Goal: Task Accomplishment & Management: Manage account settings

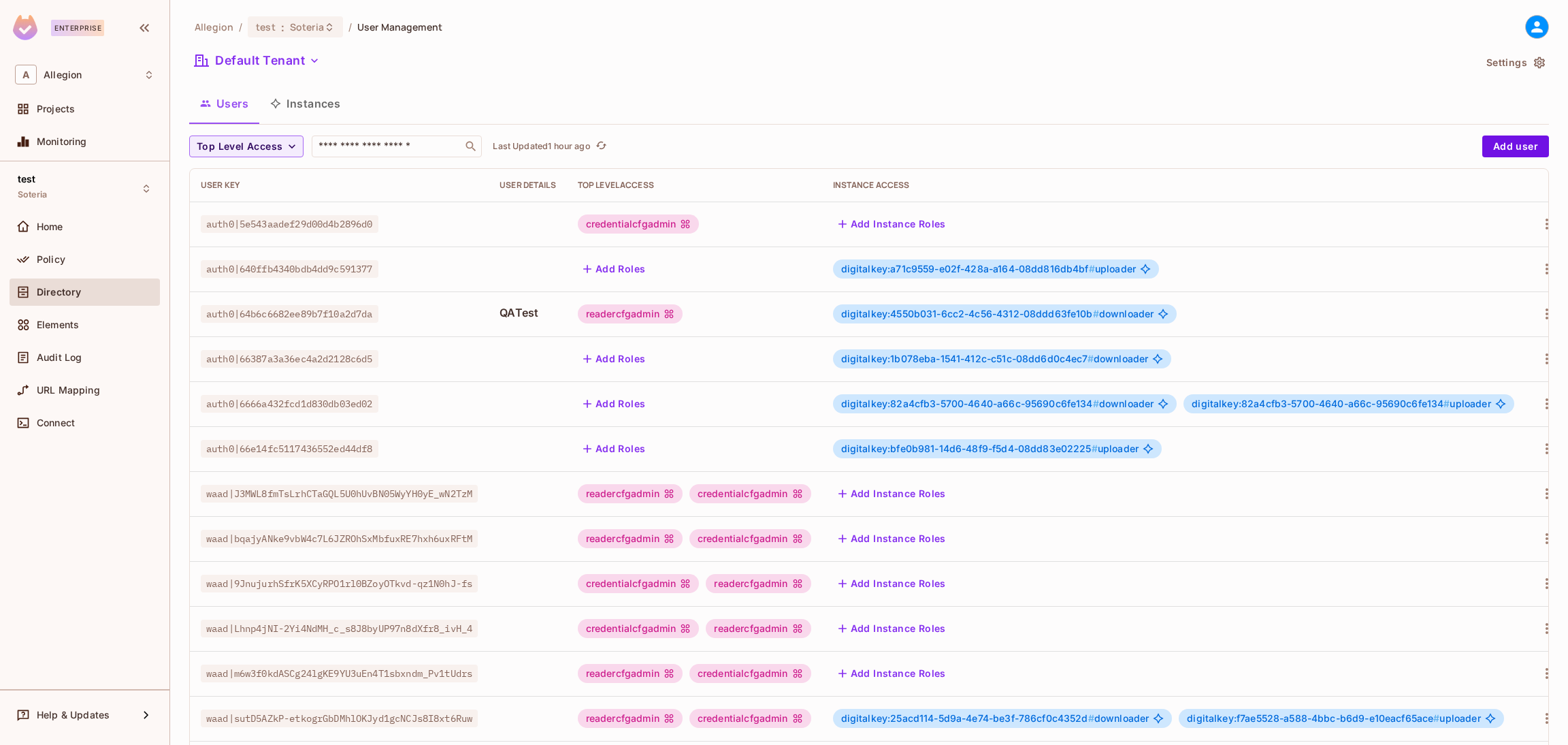
scroll to position [222, 0]
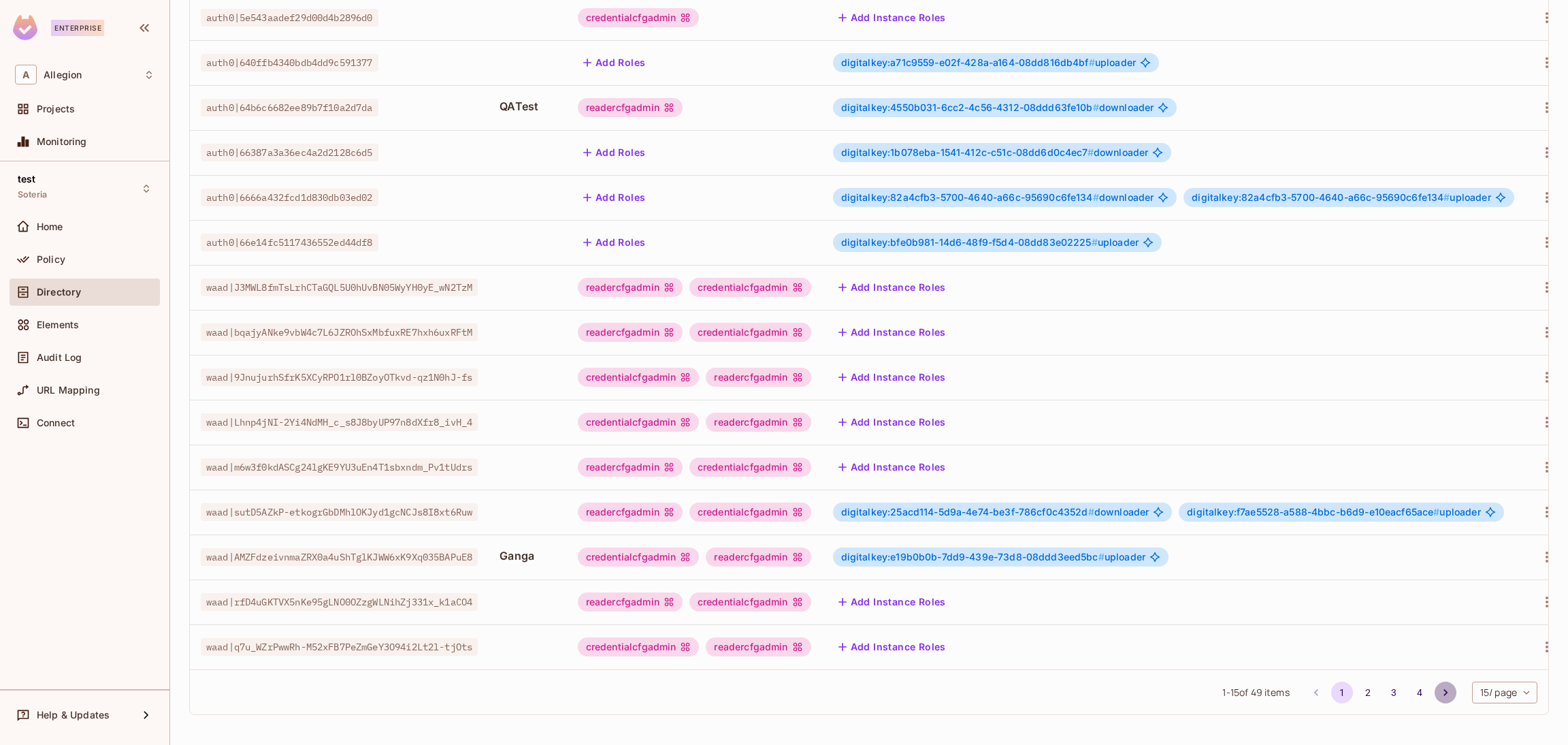
click at [1439, 686] on icon "Go to next page" at bounding box center [1446, 692] width 14 height 14
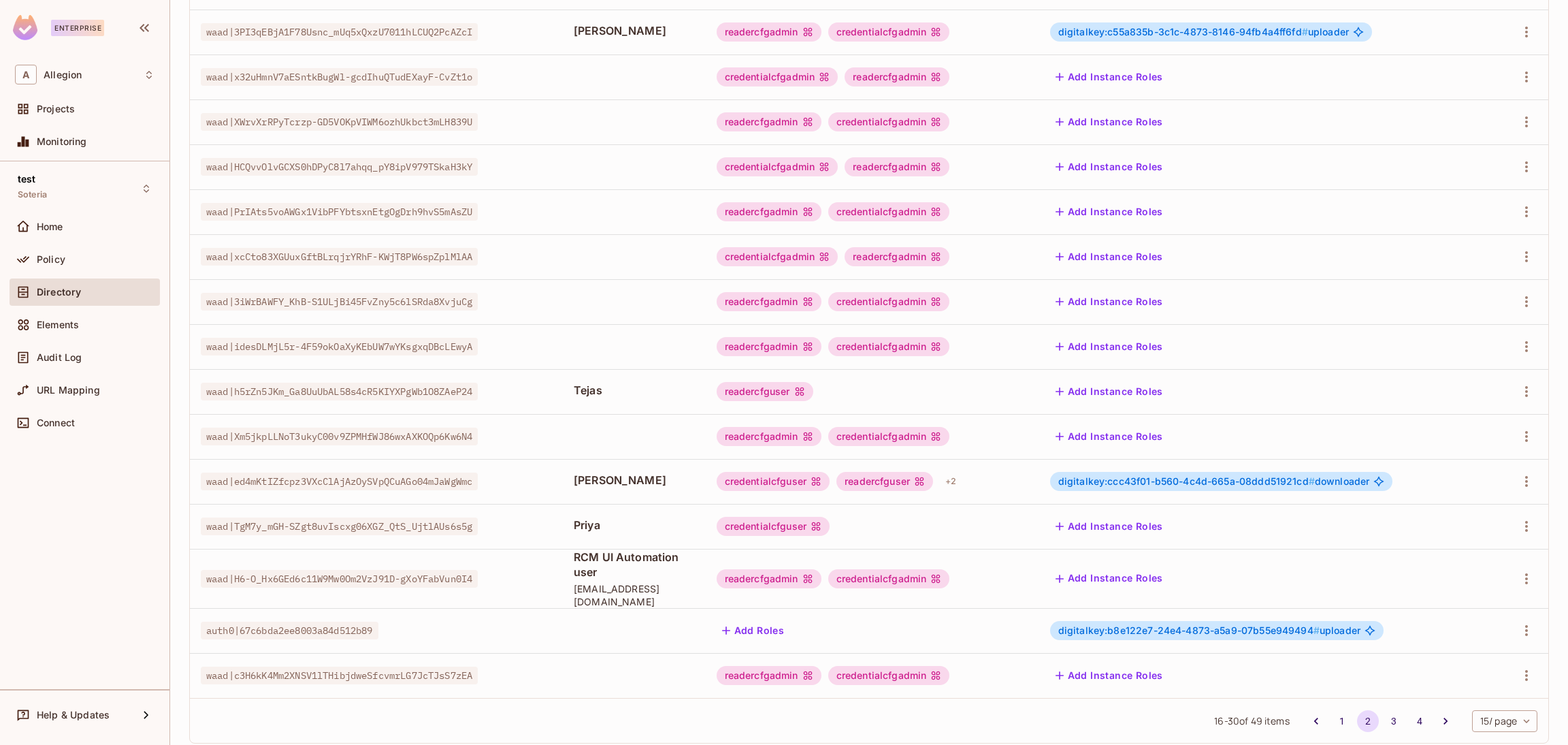
scroll to position [202, 0]
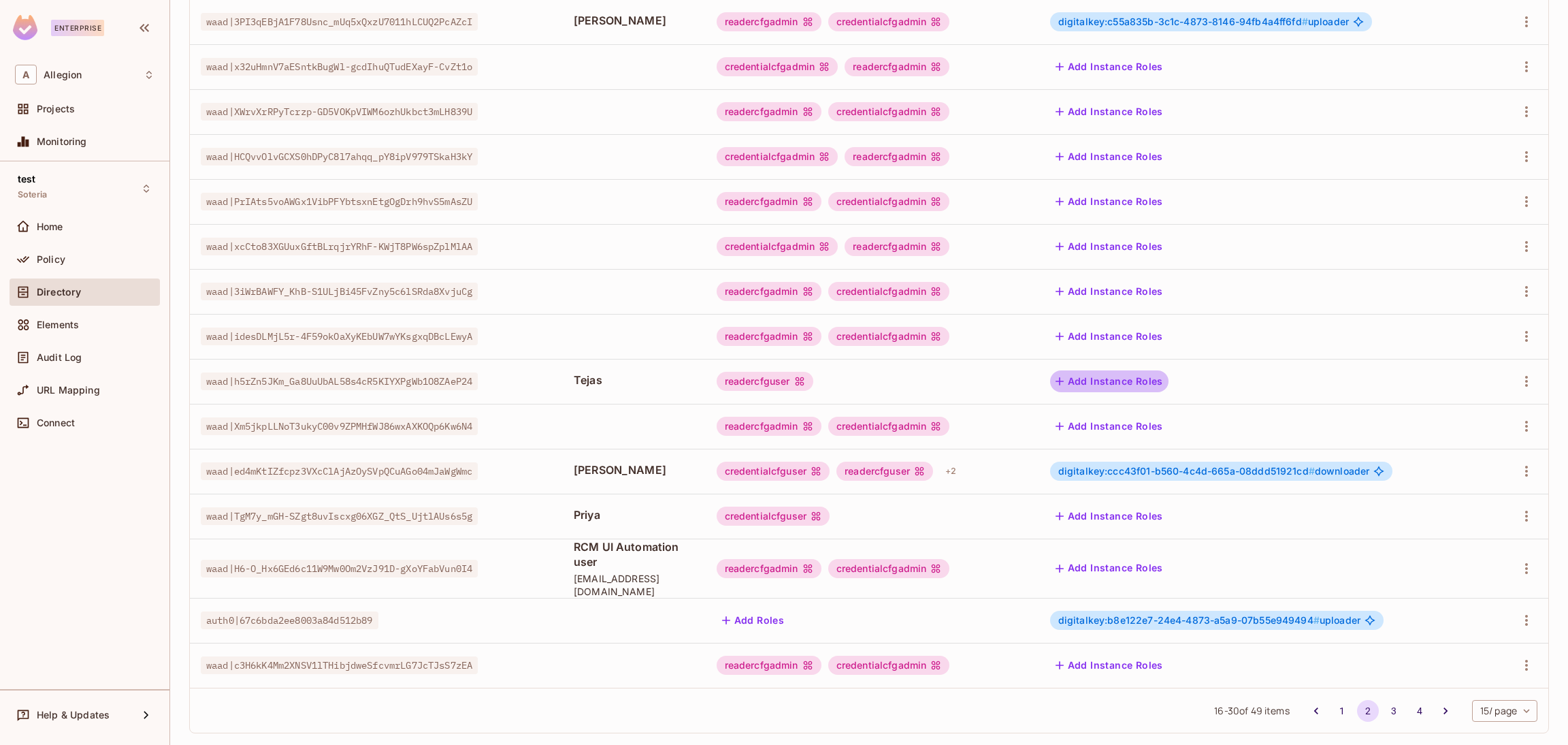
click at [1118, 381] on button "Add Instance Roles" at bounding box center [1110, 381] width 119 height 22
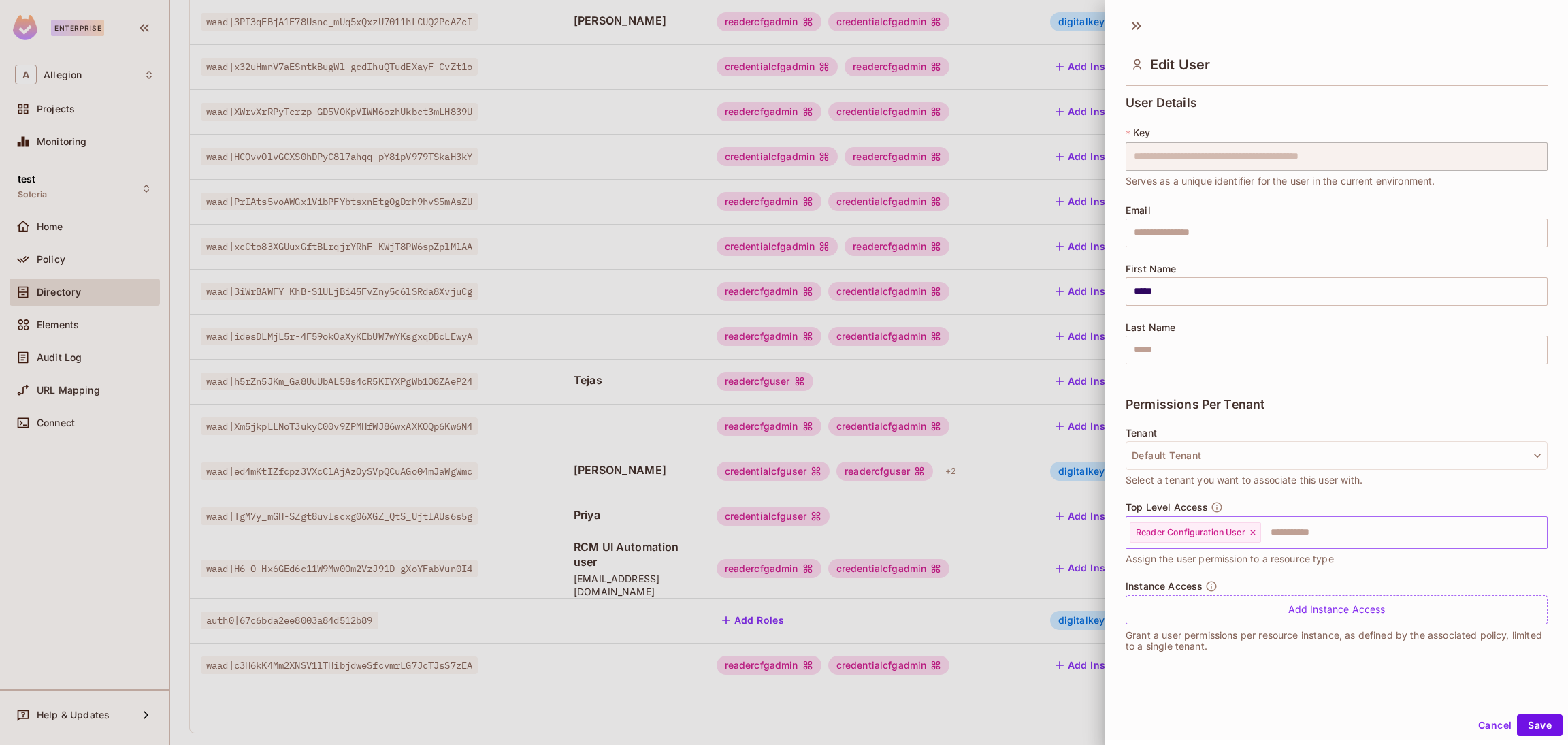
click at [1252, 531] on icon at bounding box center [1253, 532] width 9 height 9
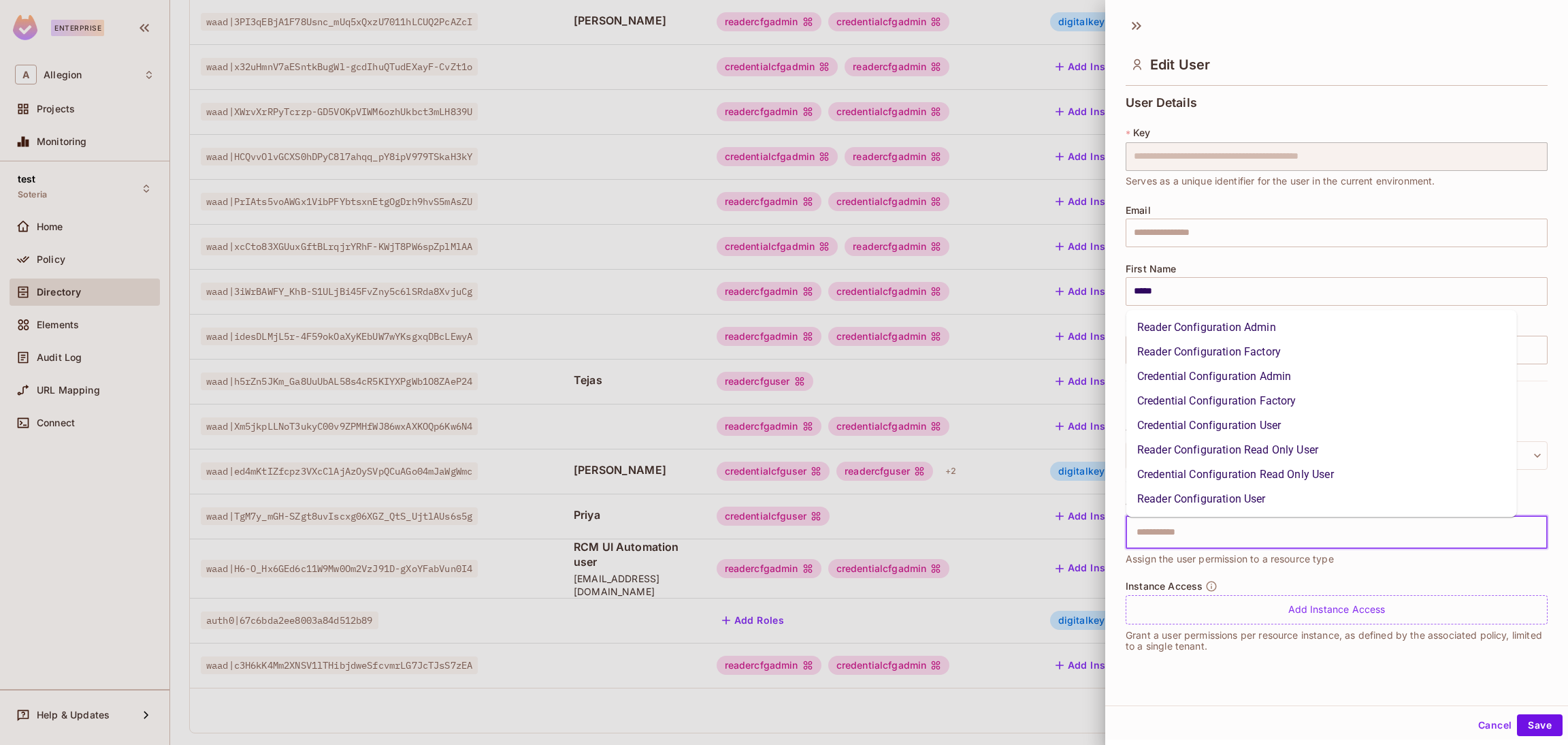
click at [1255, 529] on input "text" at bounding box center [1325, 532] width 393 height 28
click at [1240, 320] on li "Reader Configuration Admin" at bounding box center [1322, 327] width 391 height 24
click at [1321, 531] on input "text" at bounding box center [1395, 532] width 251 height 28
click at [1276, 376] on li "Credential Configuration Admin" at bounding box center [1322, 376] width 391 height 24
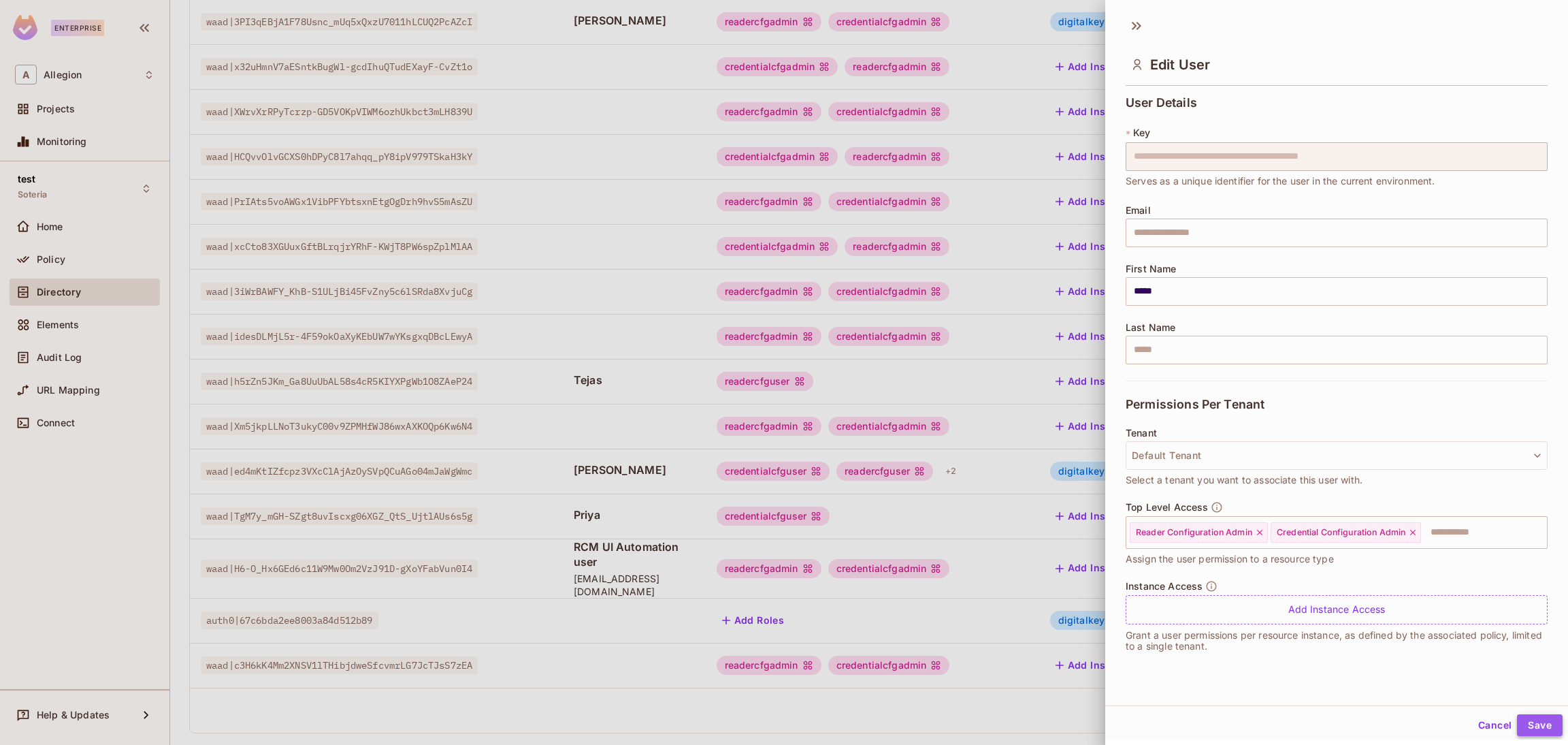
click at [1525, 733] on button "Save" at bounding box center [1540, 724] width 46 height 22
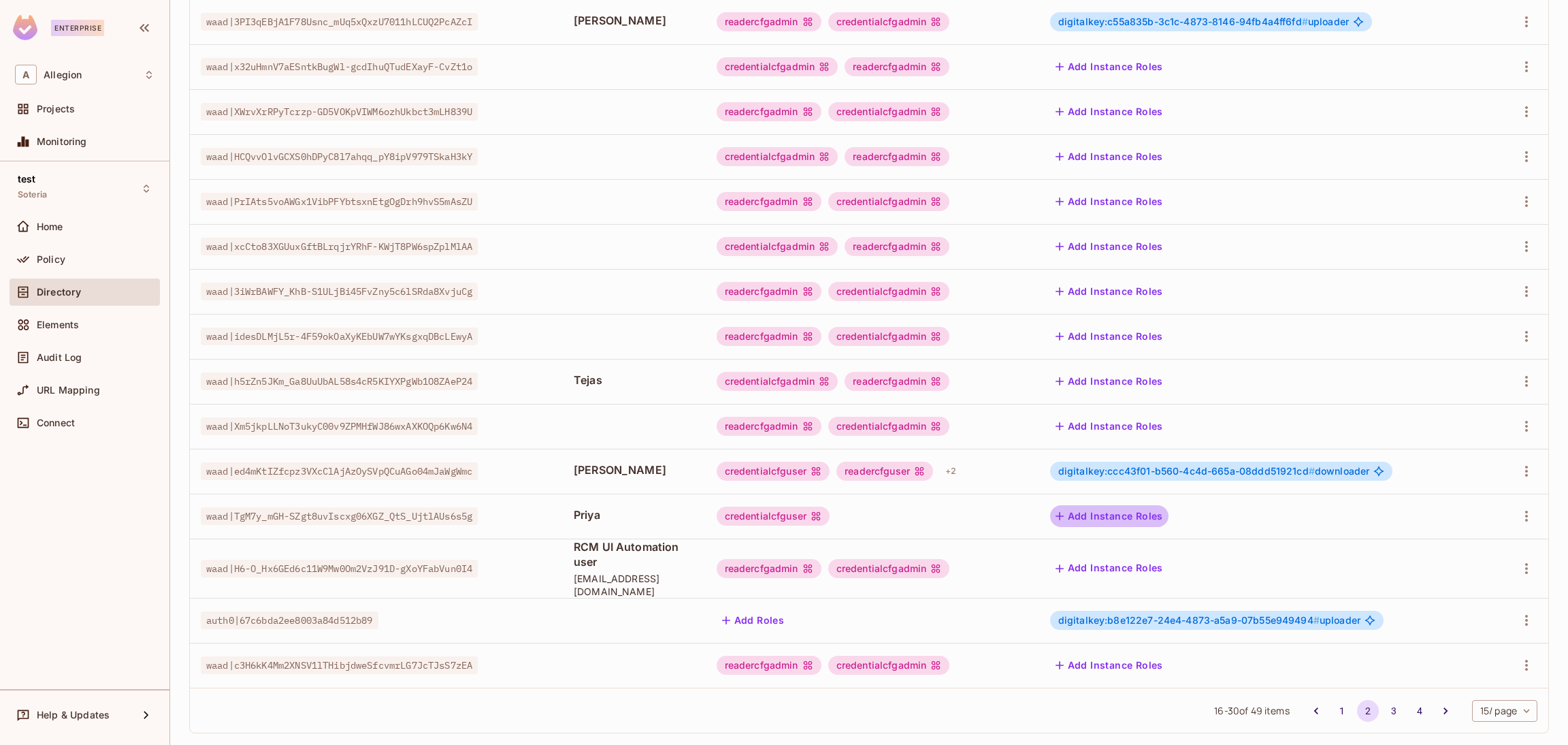
click at [1125, 519] on button "Add Instance Roles" at bounding box center [1110, 515] width 119 height 22
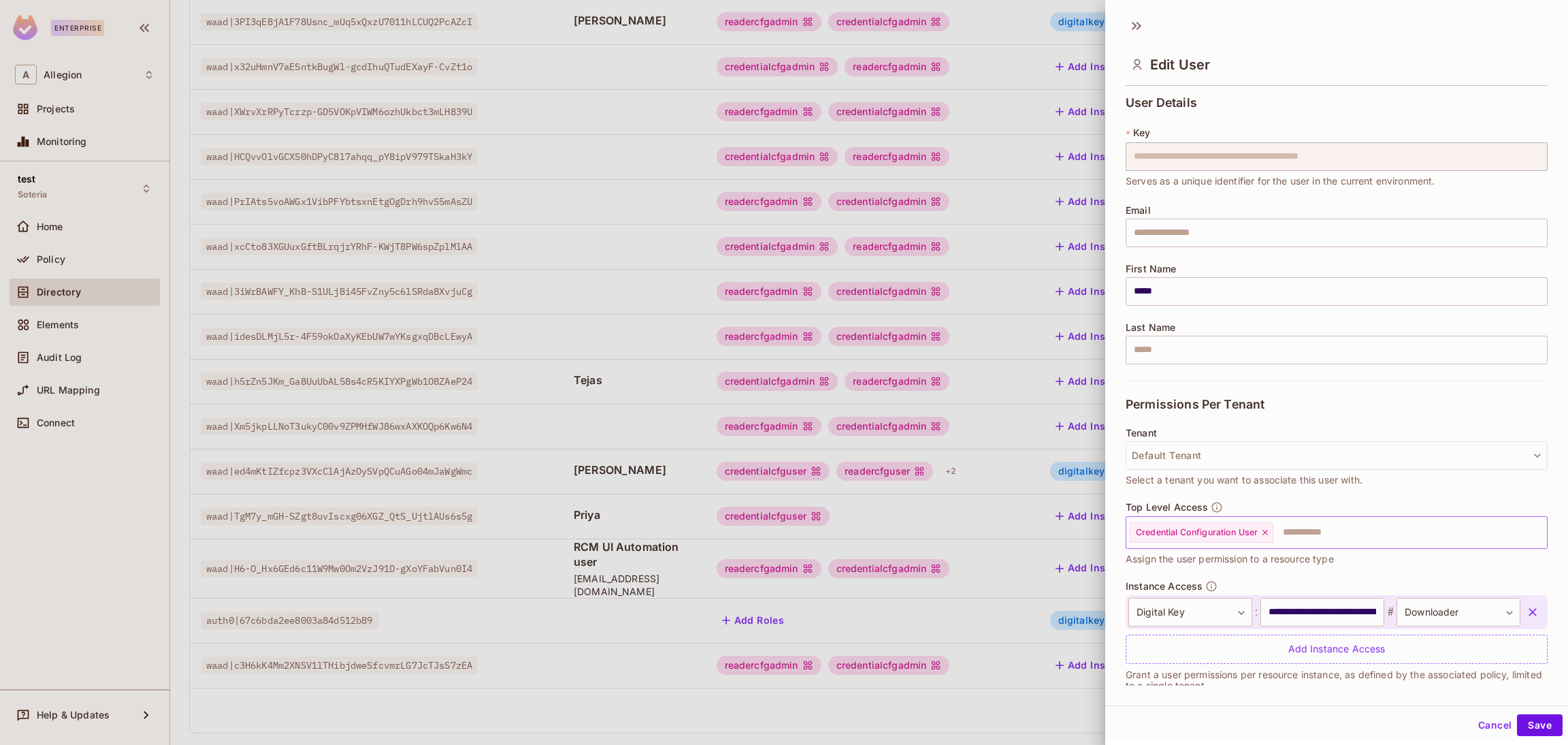
click at [1270, 531] on icon at bounding box center [1265, 532] width 9 height 9
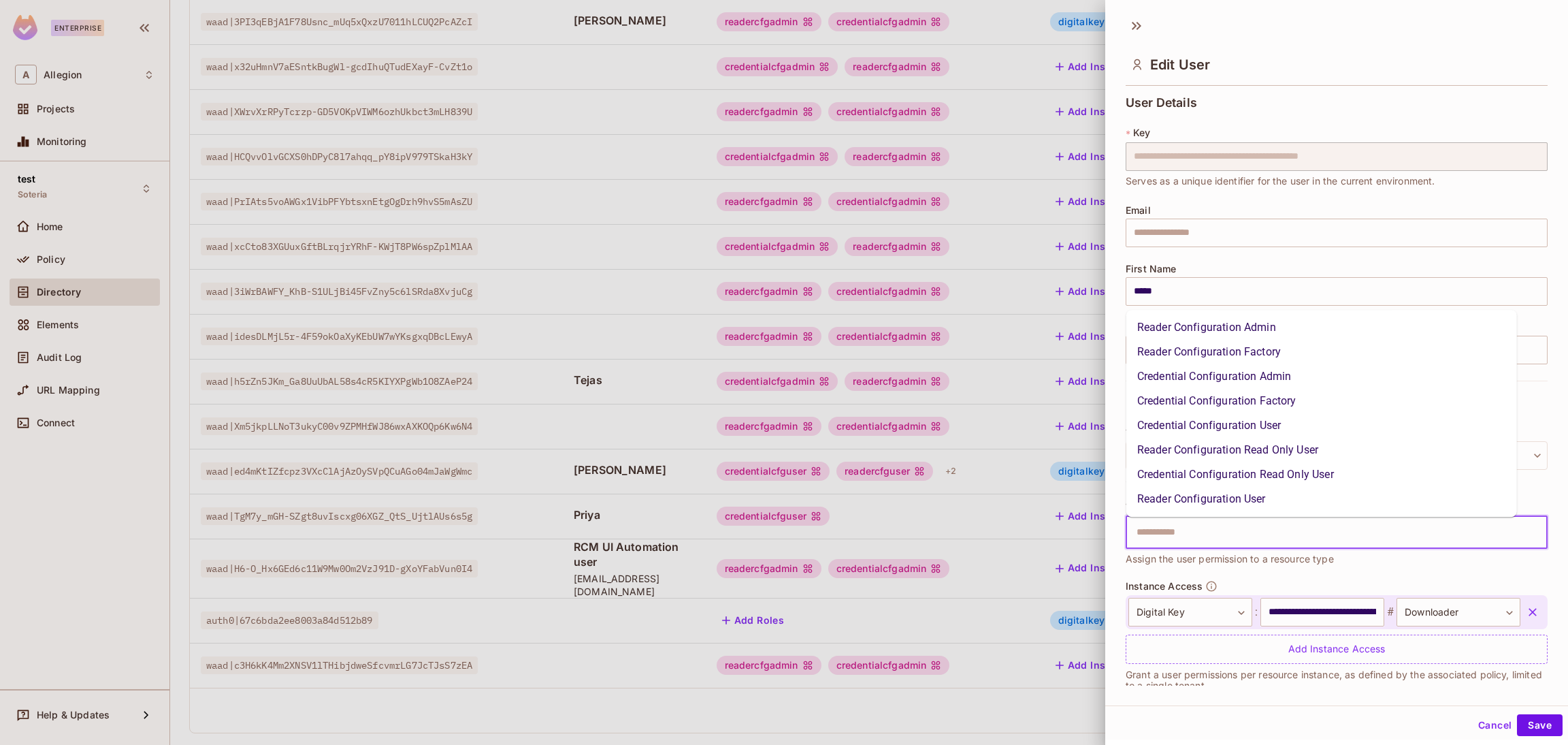
click at [1271, 531] on input "text" at bounding box center [1325, 532] width 393 height 28
click at [1264, 332] on li "Reader Configuration Admin" at bounding box center [1322, 327] width 391 height 24
click at [1305, 524] on input "text" at bounding box center [1395, 532] width 251 height 28
click at [1285, 380] on li "Credential Configuration Admin" at bounding box center [1322, 376] width 391 height 24
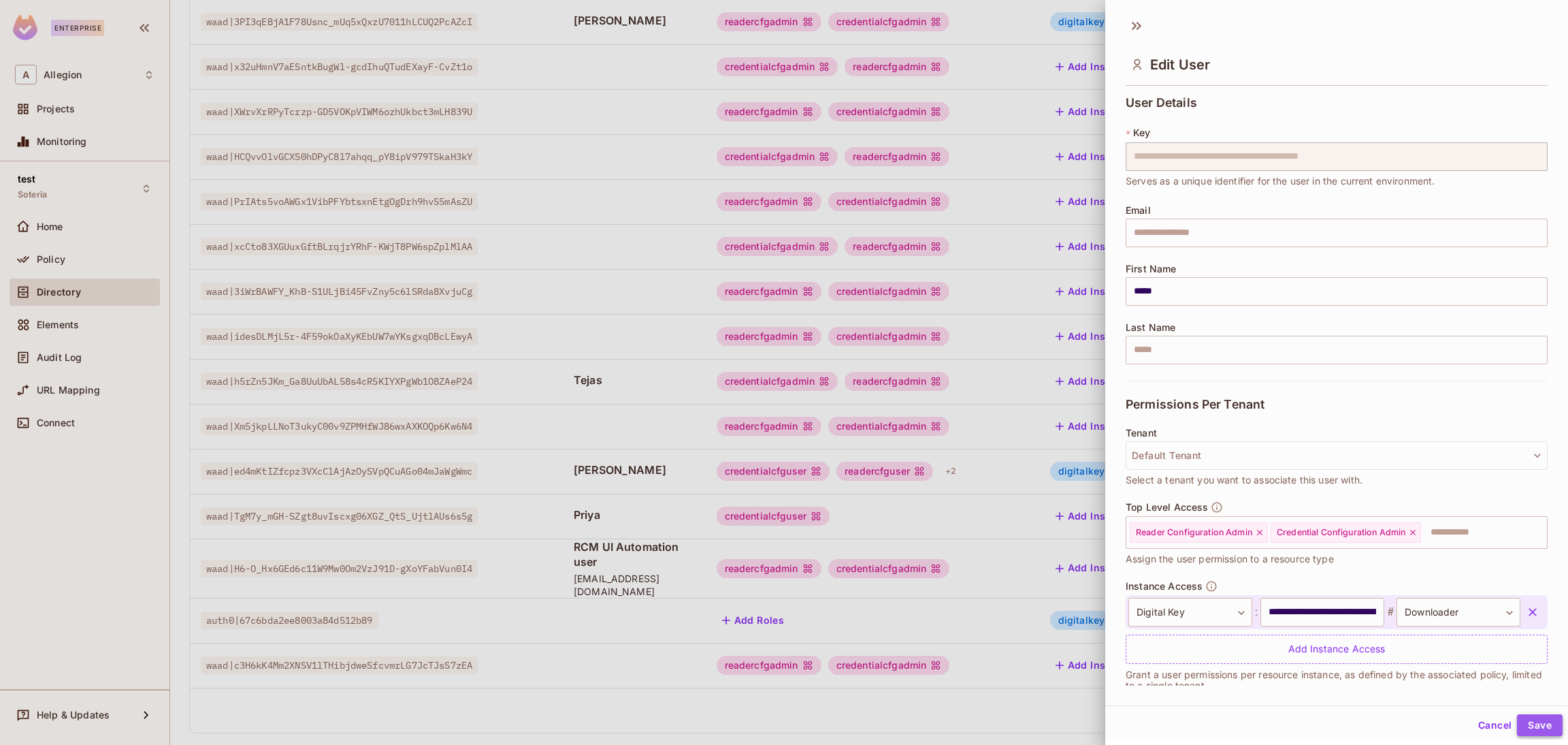
click at [1531, 729] on button "Save" at bounding box center [1540, 724] width 46 height 22
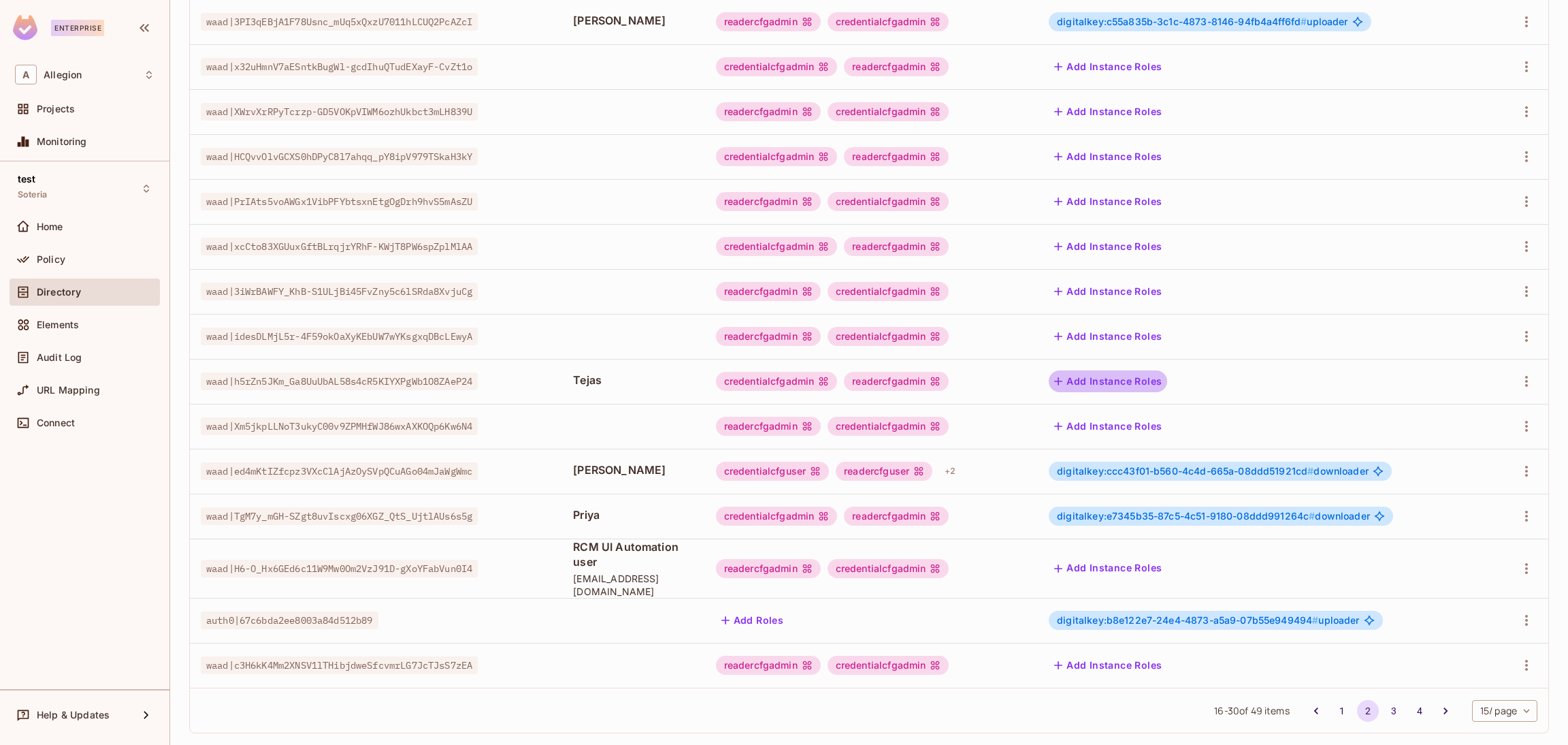
click at [1121, 378] on button "Add Instance Roles" at bounding box center [1108, 381] width 119 height 22
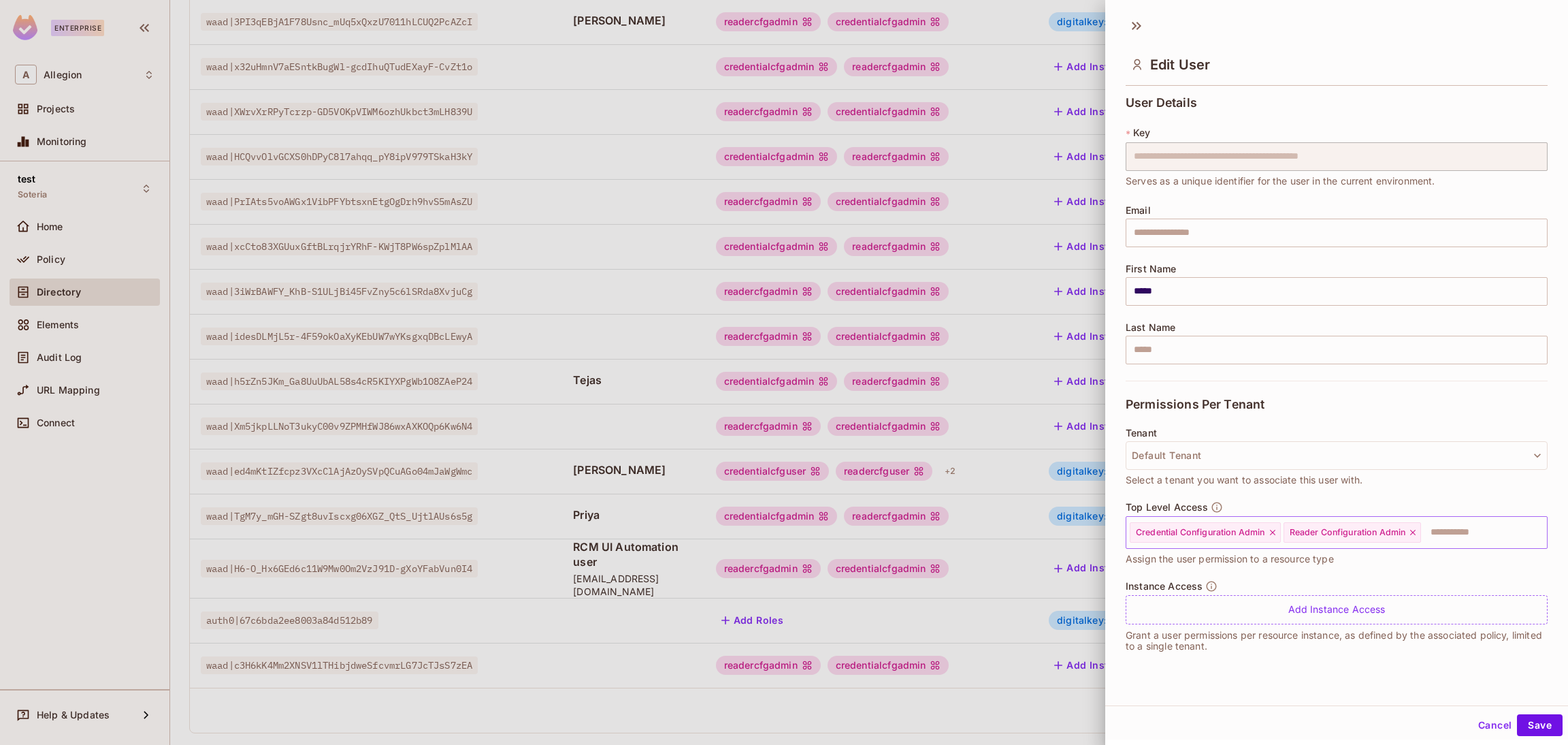
click at [1271, 531] on icon at bounding box center [1273, 532] width 9 height 9
click at [1262, 531] on icon at bounding box center [1260, 532] width 5 height 5
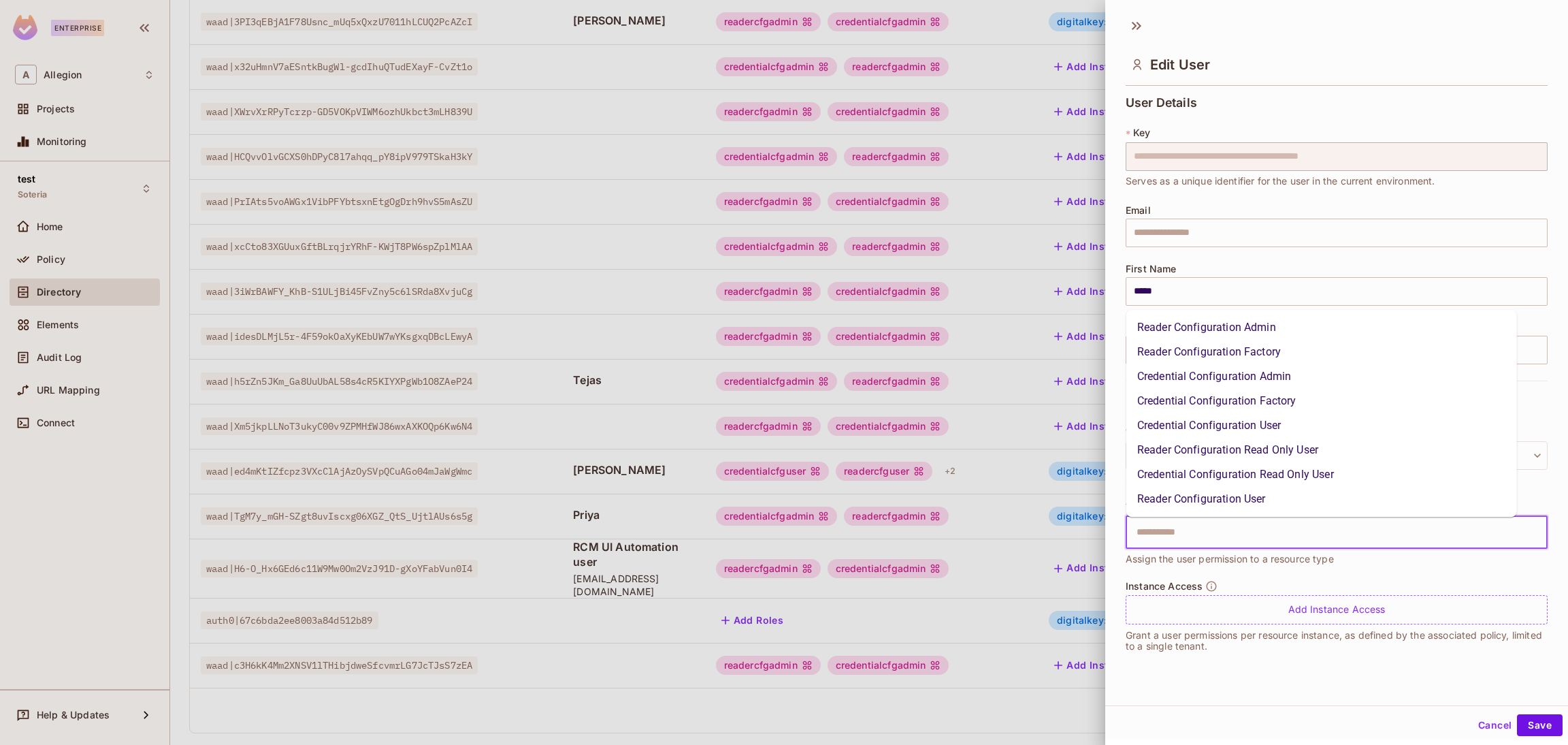
click at [1262, 531] on input "text" at bounding box center [1325, 532] width 393 height 28
click at [1280, 442] on li "Reader Configuration Read Only User" at bounding box center [1322, 450] width 391 height 24
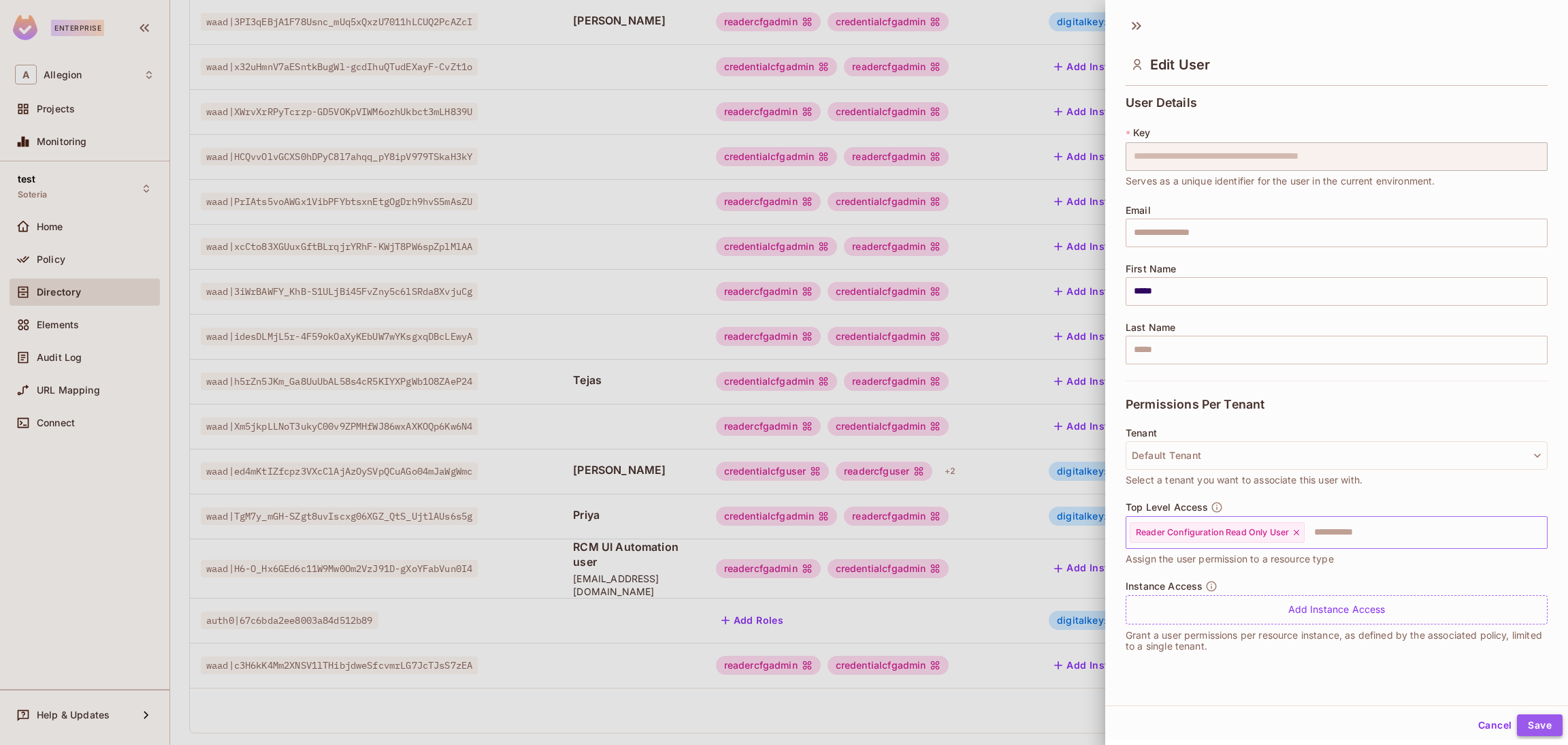
click at [1517, 725] on button "Save" at bounding box center [1540, 724] width 46 height 22
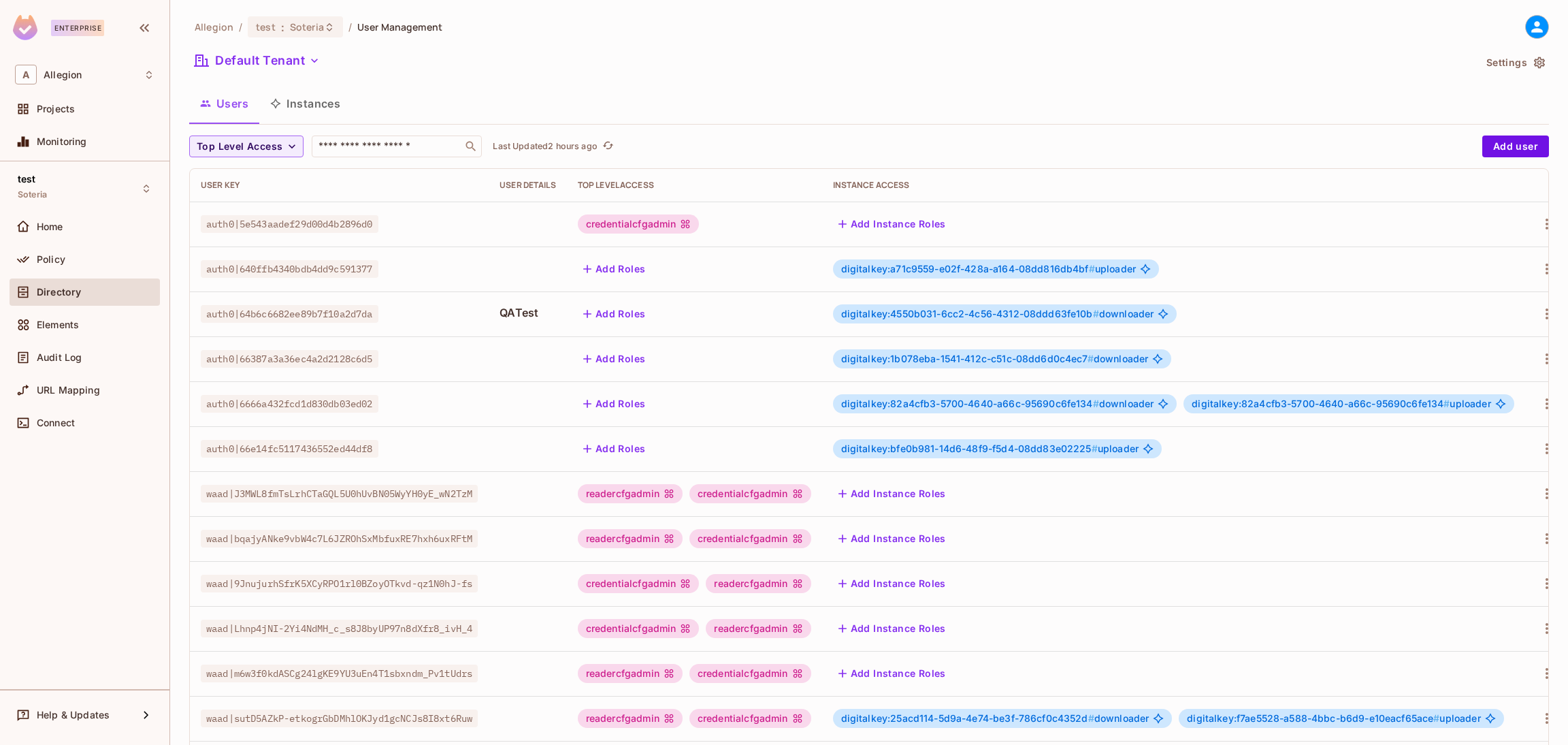
scroll to position [222, 0]
